Goal: Task Accomplishment & Management: Use online tool/utility

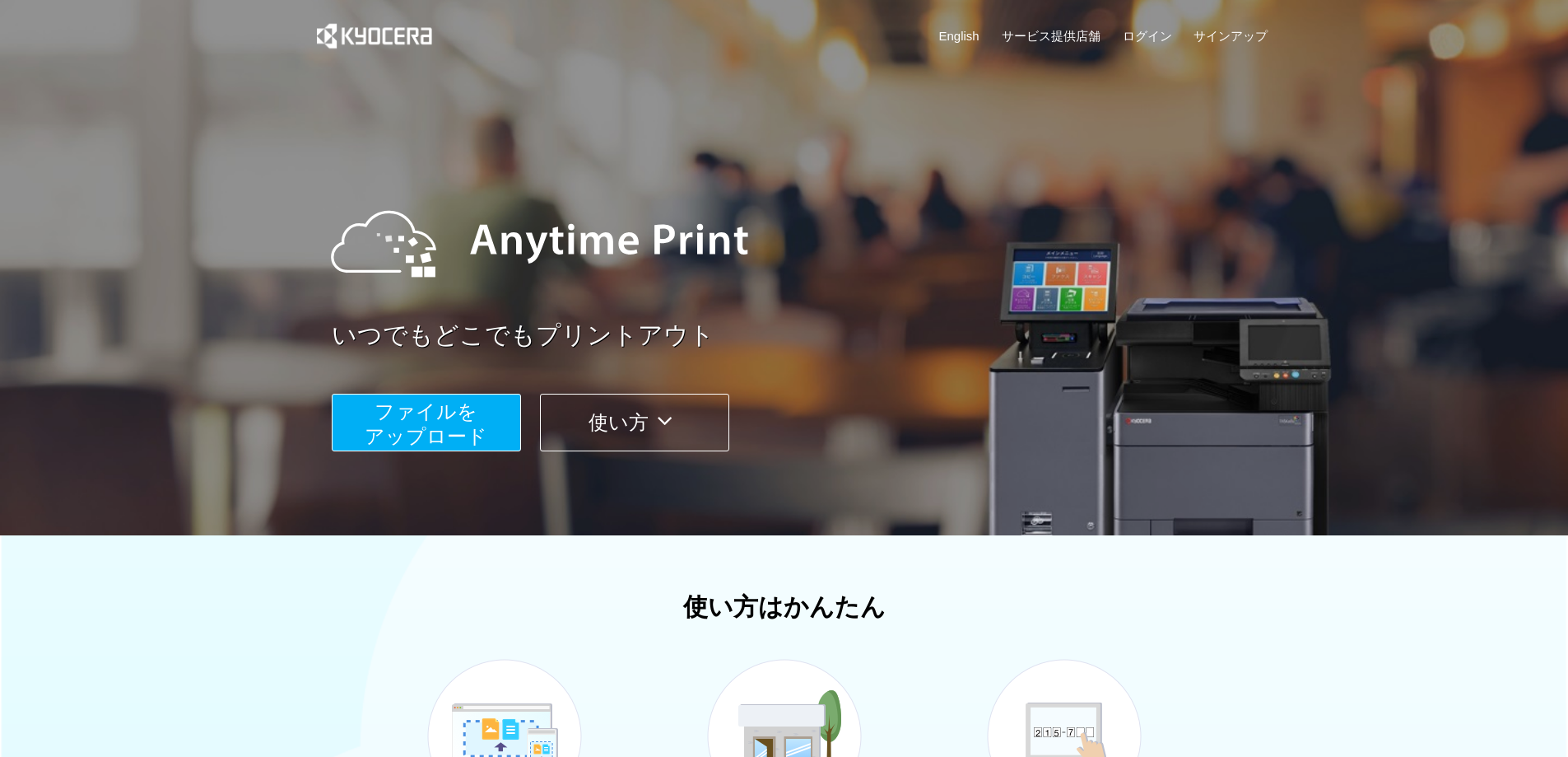
click at [394, 411] on span "ファイルを ​​アップロード" at bounding box center [426, 423] width 122 height 47
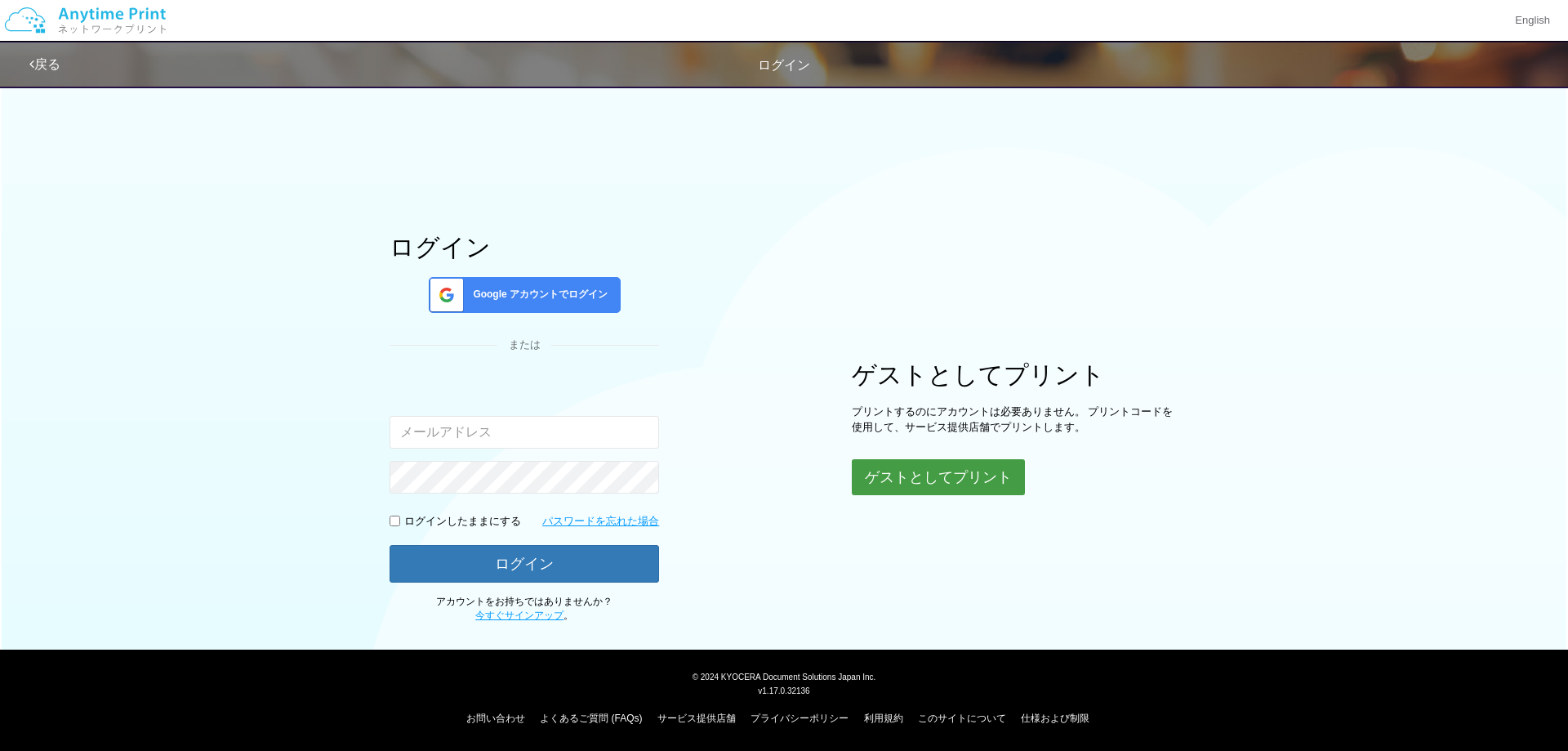
click at [913, 488] on button "ゲストとしてプリント" at bounding box center [937, 477] width 173 height 36
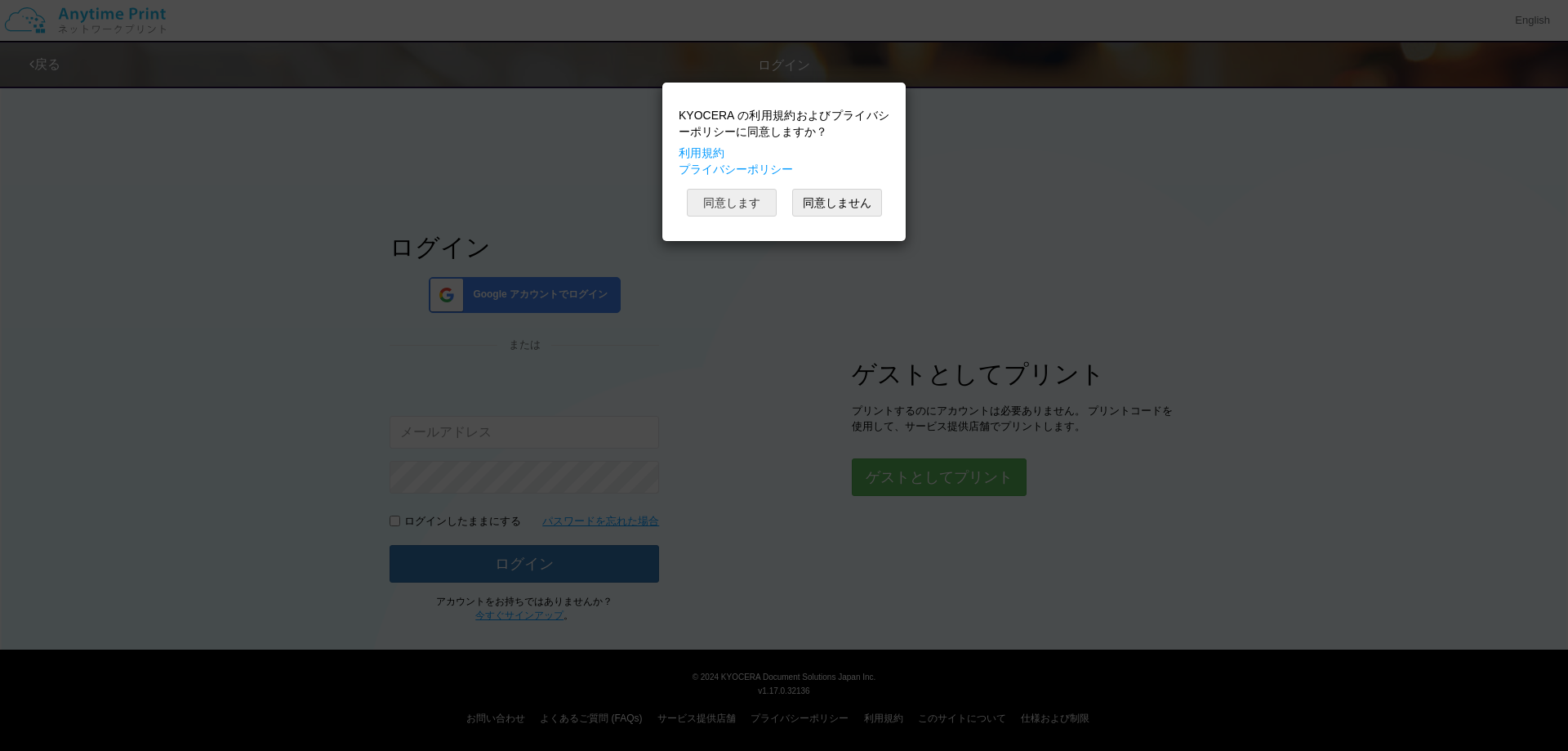
click at [750, 200] on button "同意します" at bounding box center [731, 202] width 90 height 27
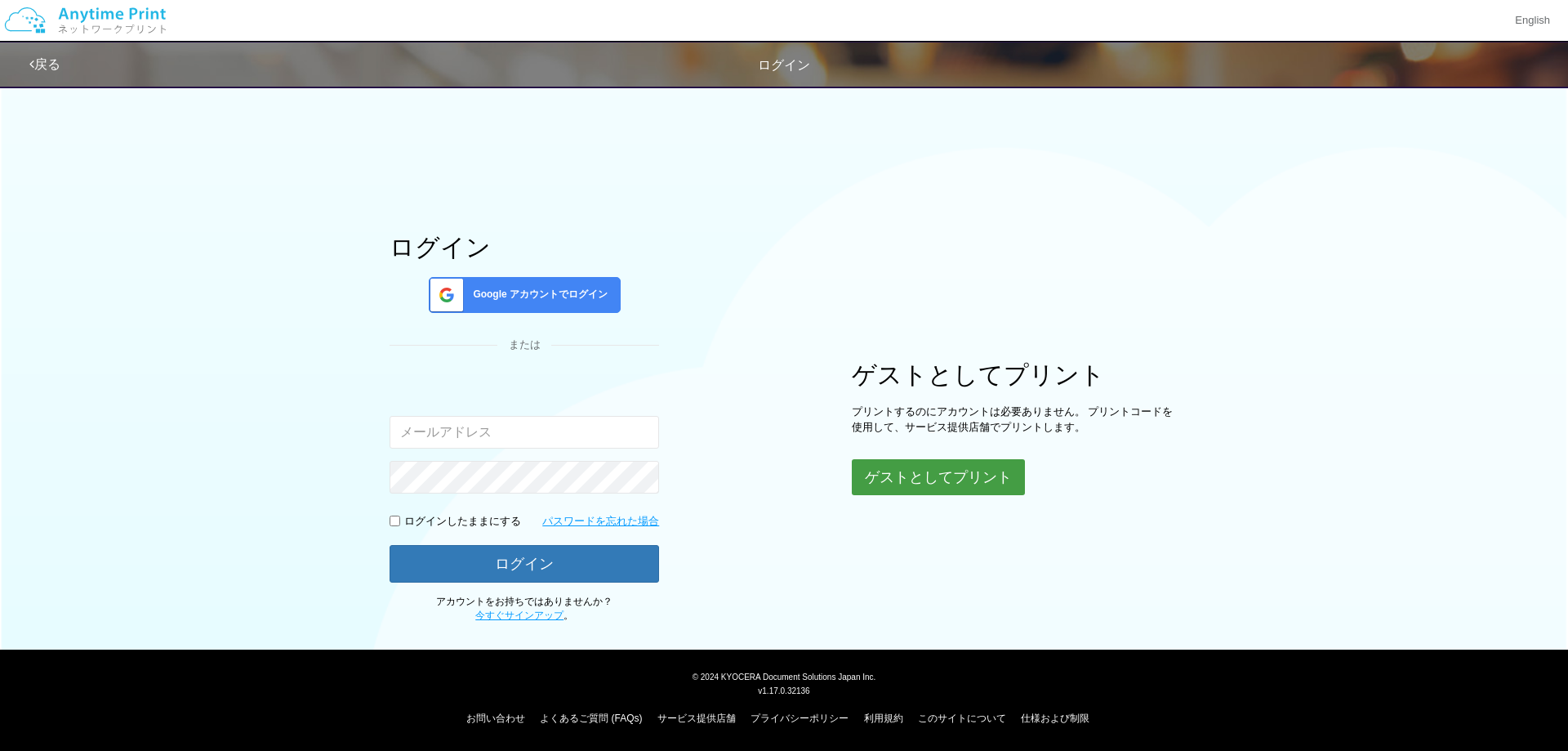
click at [926, 466] on button "ゲストとしてプリント" at bounding box center [937, 477] width 173 height 36
click at [911, 487] on button "ゲストとしてプリント" at bounding box center [937, 477] width 173 height 36
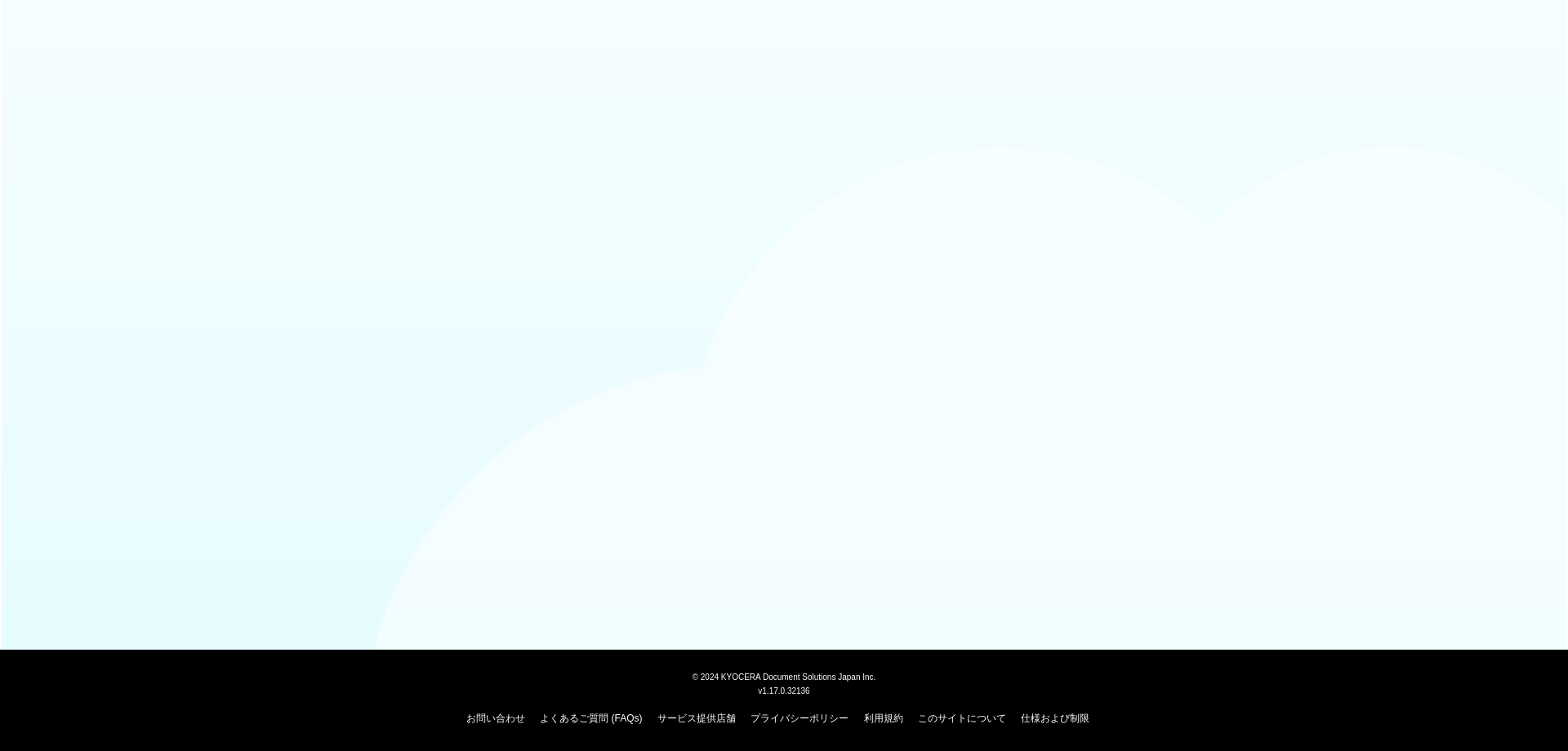
click at [1118, 263] on body "© 2024 KYOCERA Document Solutions Japan Inc. v1.17.0.32136 お問い合わせ よくあるご質問 (FAQs…" at bounding box center [784, 375] width 1568 height 751
click at [1551, 347] on body "© [DATE] KYOCERA Document Solutions Japan Inc. v1.17.0.32136 お問い合わせ よくあるご質問 (FA…" at bounding box center [784, 375] width 1568 height 751
click at [980, 366] on body "© [DATE] KYOCERA Document Solutions Japan Inc. v1.17.0.32136 お問い合わせ よくあるご質問 (FA…" at bounding box center [784, 375] width 1568 height 751
